Goal: Task Accomplishment & Management: Use online tool/utility

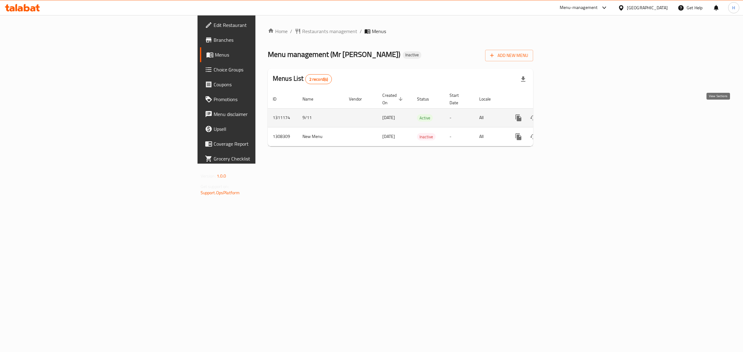
click at [567, 114] on icon "enhanced table" at bounding box center [563, 117] width 7 height 7
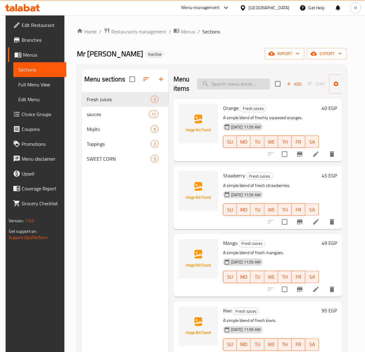
click at [231, 83] on input "search" at bounding box center [233, 84] width 73 height 11
paste input "sweet chili"
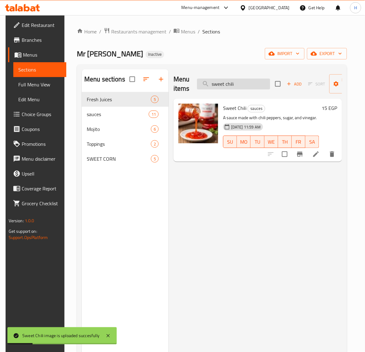
click at [247, 84] on input "sweet chili" at bounding box center [233, 84] width 73 height 11
paste input "un set peach"
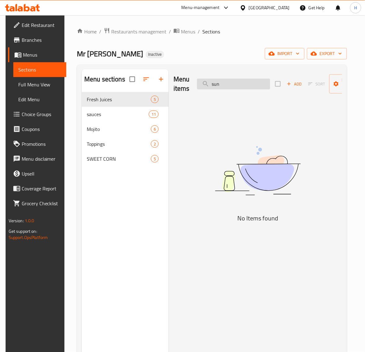
click at [223, 88] on input "sun" at bounding box center [233, 84] width 73 height 11
paste input "set peach"
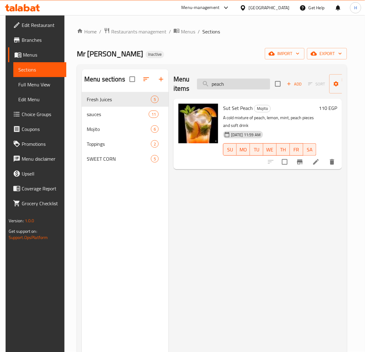
click at [250, 84] on input "peach" at bounding box center [233, 84] width 73 height 11
paste input "Strawberry Smoothie"
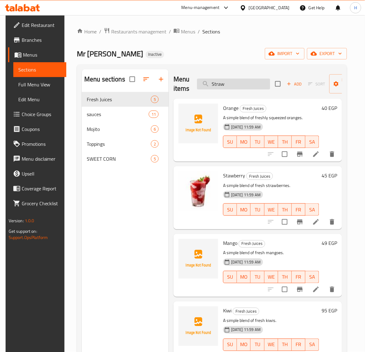
click at [260, 85] on input "Straw" at bounding box center [233, 84] width 73 height 11
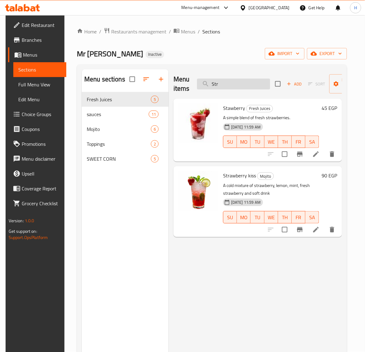
click at [252, 86] on input "Str" at bounding box center [233, 84] width 73 height 11
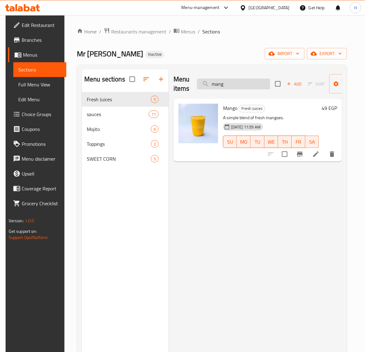
click at [234, 84] on input "mang" at bounding box center [233, 84] width 73 height 11
paste input "smoked cheddar"
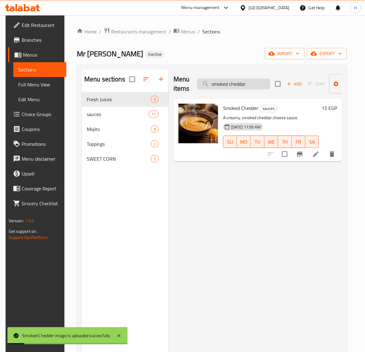
click at [248, 89] on input "smoked cheddar" at bounding box center [233, 84] width 73 height 11
paste input "pina coco vibes"
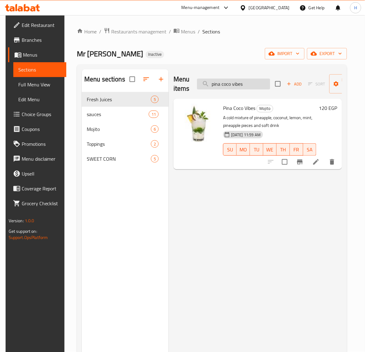
click at [244, 83] on input "pina coco vibes" at bounding box center [233, 84] width 73 height 11
paste input "armesan cheese"
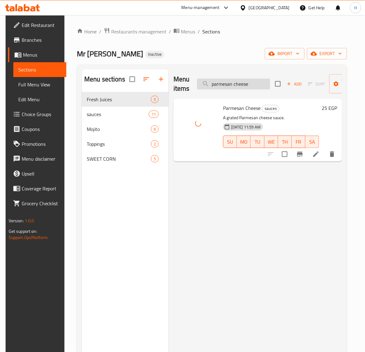
click at [221, 83] on input "parmesan cheese" at bounding box center [233, 84] width 73 height 11
paste input "lotus sauc"
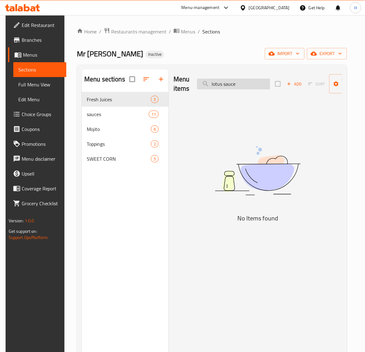
click at [256, 86] on input "lotus sauce" at bounding box center [233, 84] width 73 height 11
click at [256, 86] on input "lotus" at bounding box center [233, 84] width 73 height 11
paste input "sauce"
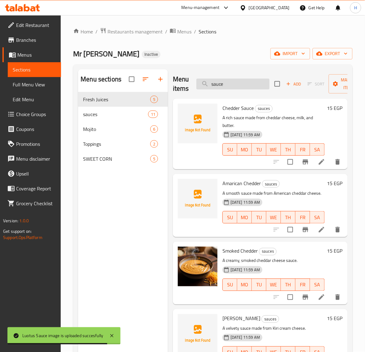
click at [241, 85] on input "sauce" at bounding box center [232, 84] width 73 height 11
paste input "parmesan chees"
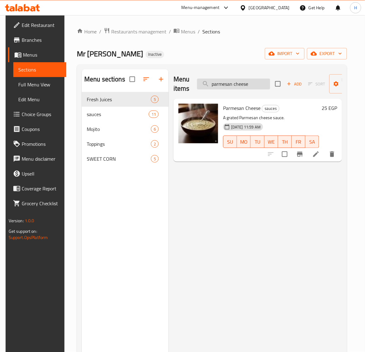
click at [240, 88] on input "parmesan cheese" at bounding box center [233, 84] width 73 height 11
paste input "lotus sauc"
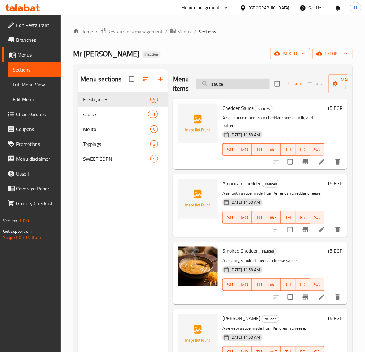
click at [244, 89] on input "sauce" at bounding box center [232, 84] width 73 height 11
paste input "[PERSON_NAME]"
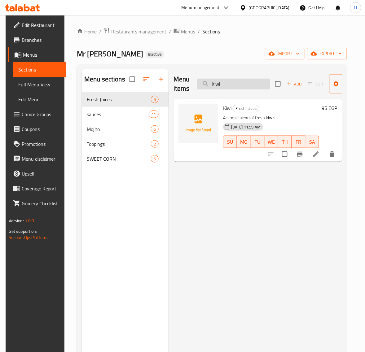
click at [244, 84] on input "Kiwi" at bounding box center [233, 84] width 73 height 11
click at [234, 89] on input "Kiw" at bounding box center [233, 84] width 73 height 11
paste input "kiri cheese"
click at [248, 81] on input "kiri cheese" at bounding box center [233, 84] width 73 height 11
paste input "honey sauc"
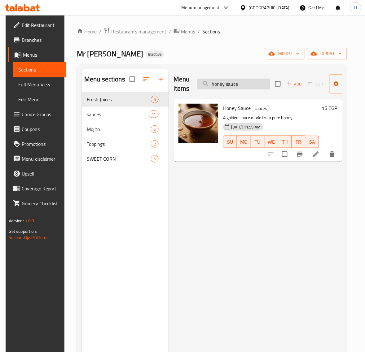
click at [250, 85] on input "honey sauce" at bounding box center [233, 84] width 73 height 11
paste input "caramel"
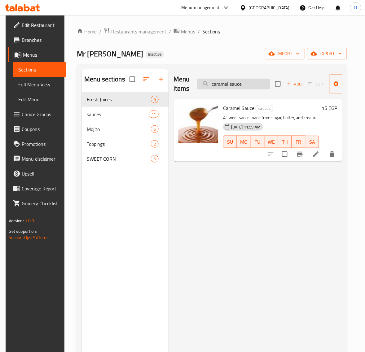
click at [253, 81] on input "caramel sauce" at bounding box center [233, 84] width 73 height 11
paste input "golden passion"
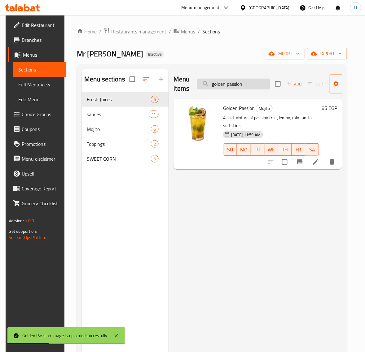
click at [230, 88] on input "golden passion" at bounding box center [233, 84] width 73 height 11
paste input "doritos"
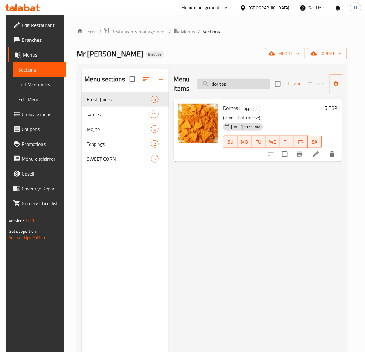
click at [219, 86] on input "doritos" at bounding box center [233, 84] width 73 height 11
paste input "Dogo Mr [PERSON_NAME]"
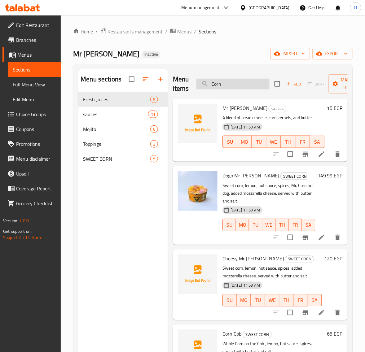
click at [250, 80] on input "Corn" at bounding box center [232, 84] width 73 height 11
paste input "crimson secret"
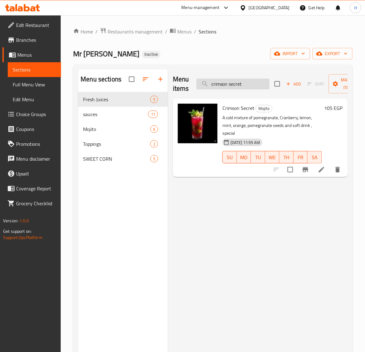
click at [240, 86] on input "crimson secret" at bounding box center [232, 84] width 73 height 11
paste input "[DEMOGRAPHIC_DATA] Regular"
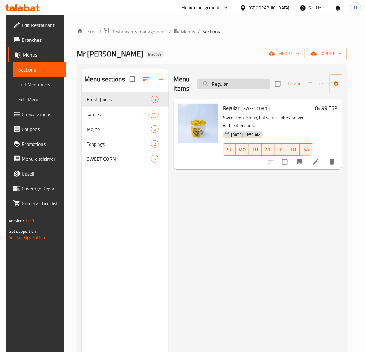
click at [257, 81] on input "Regular" at bounding box center [233, 84] width 73 height 11
paste input "Corn Family"
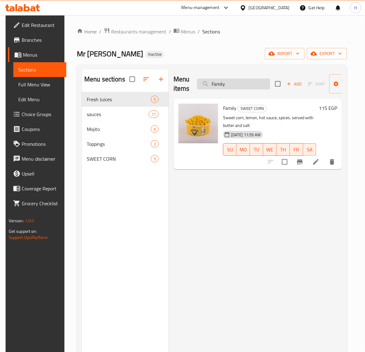
click at [250, 83] on input "Family" at bounding box center [233, 84] width 73 height 11
paste input "Corn cob"
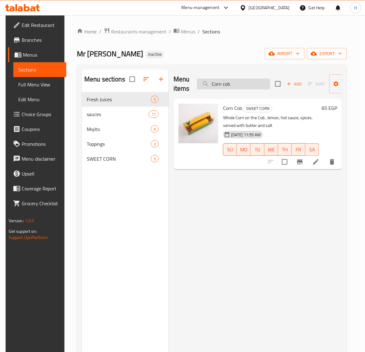
click at [250, 83] on input "Corn cob" at bounding box center [233, 84] width 73 height 11
paste input "classic breeze"
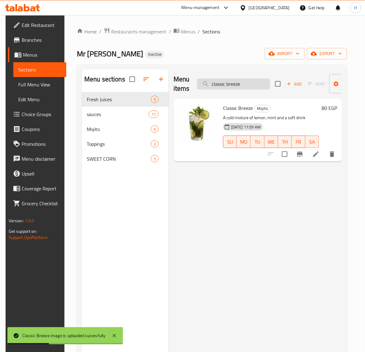
click at [246, 87] on input "classic breeze" at bounding box center [233, 84] width 73 height 11
paste input "heetos"
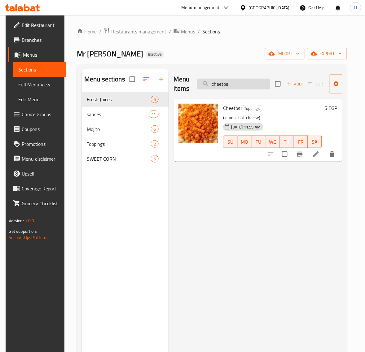
click at [245, 79] on input "cheetos" at bounding box center [233, 84] width 73 height 11
paste input "Cheesy Mr [PERSON_NAME]"
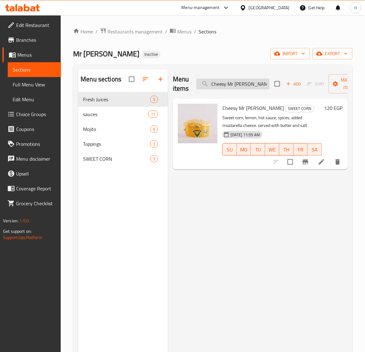
click at [239, 85] on input "Cheesy Mr [PERSON_NAME]" at bounding box center [232, 84] width 73 height 11
paste input "chedder sauce"
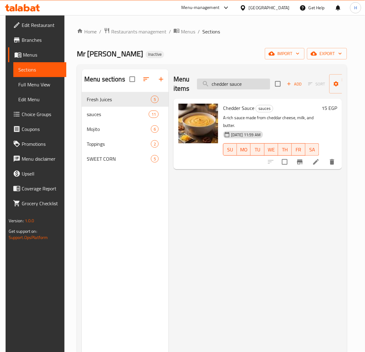
click at [238, 87] on input "chedder sauce" at bounding box center [233, 84] width 73 height 11
paste input "big tasty mac"
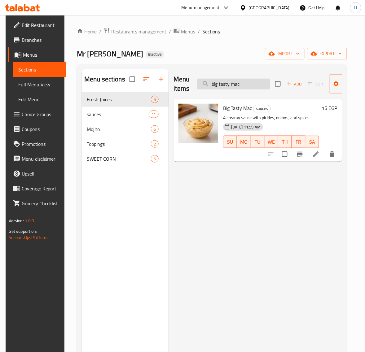
click at [252, 81] on input "big tasty mac" at bounding box center [233, 84] width 73 height 11
paste input "amarican chedder"
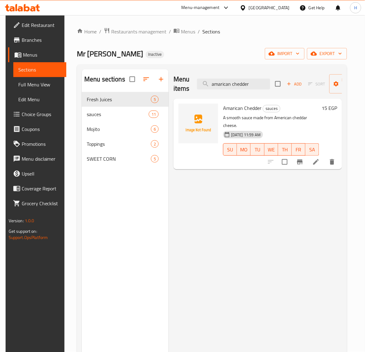
type input "amarican chedder"
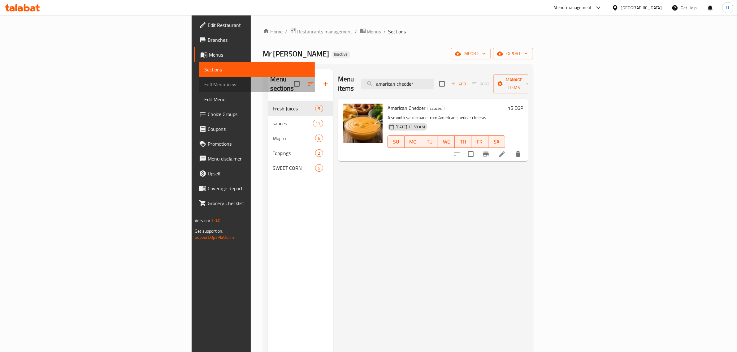
click at [204, 81] on span "Full Menu View" at bounding box center [257, 84] width 106 height 7
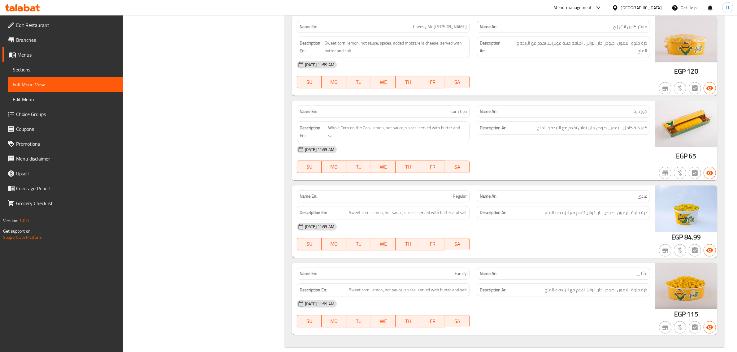
scroll to position [2198, 0]
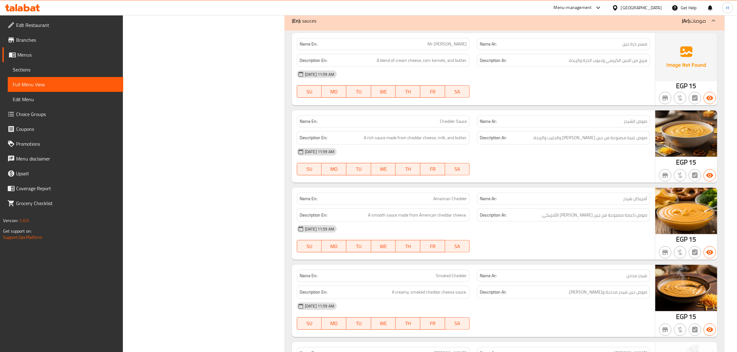
scroll to position [0, 0]
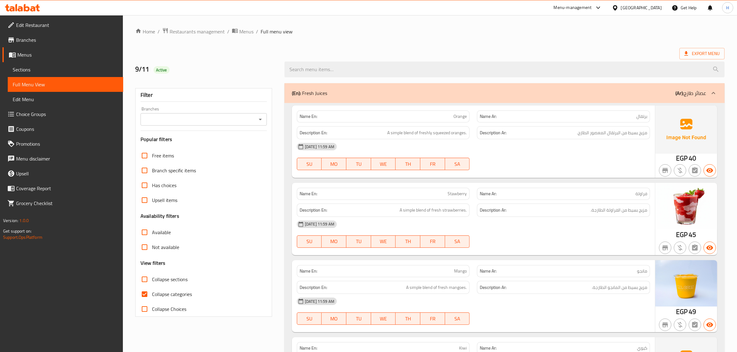
click at [171, 293] on span "Collapse categories" at bounding box center [172, 294] width 40 height 7
click at [152, 293] on input "Collapse categories" at bounding box center [144, 294] width 15 height 15
checkbox input "false"
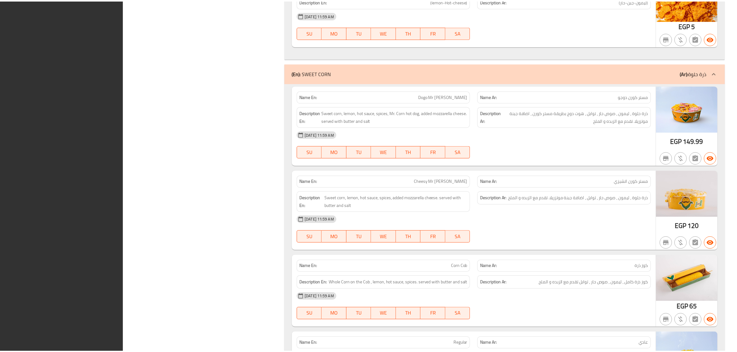
scroll to position [2191, 0]
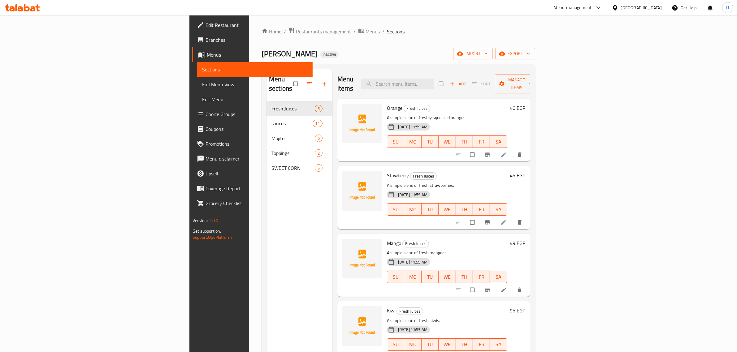
click at [206, 28] on span "Edit Restaurant" at bounding box center [257, 24] width 102 height 7
